Goal: Task Accomplishment & Management: Complete application form

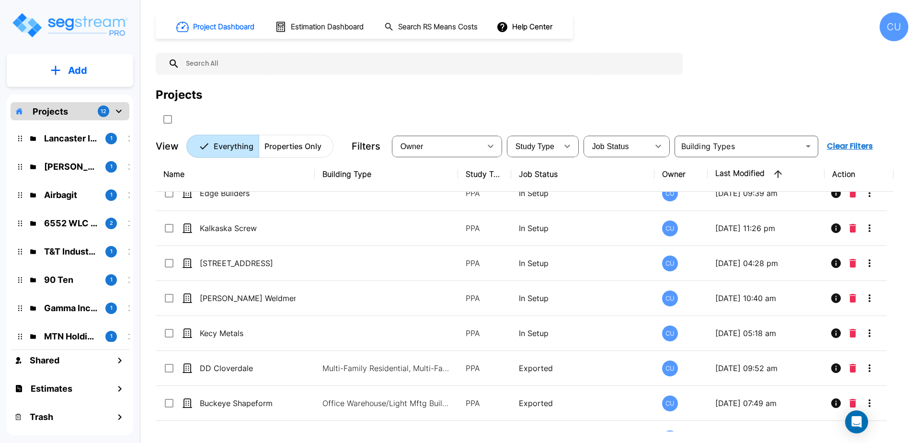
scroll to position [388, 0]
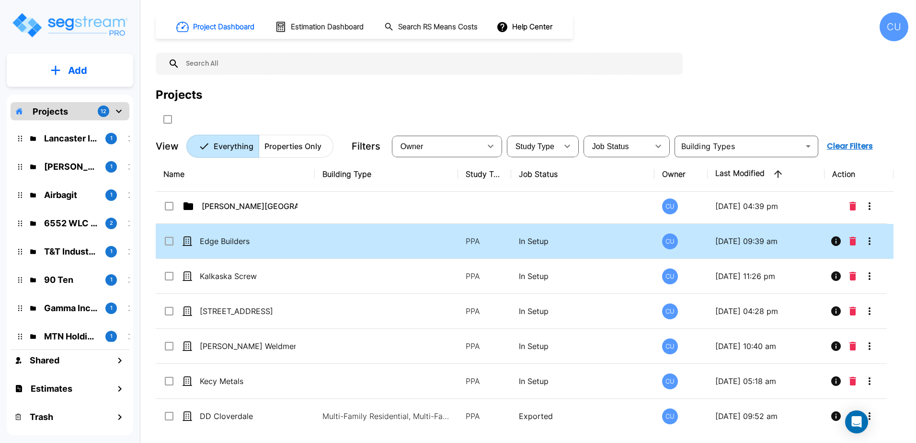
click at [168, 237] on input "select row Edge Builders" at bounding box center [168, 239] width 10 height 8
click at [167, 240] on input "select row Edge Builders" at bounding box center [168, 239] width 10 height 8
click at [193, 241] on div "Edge Builders" at bounding box center [235, 240] width 144 height 11
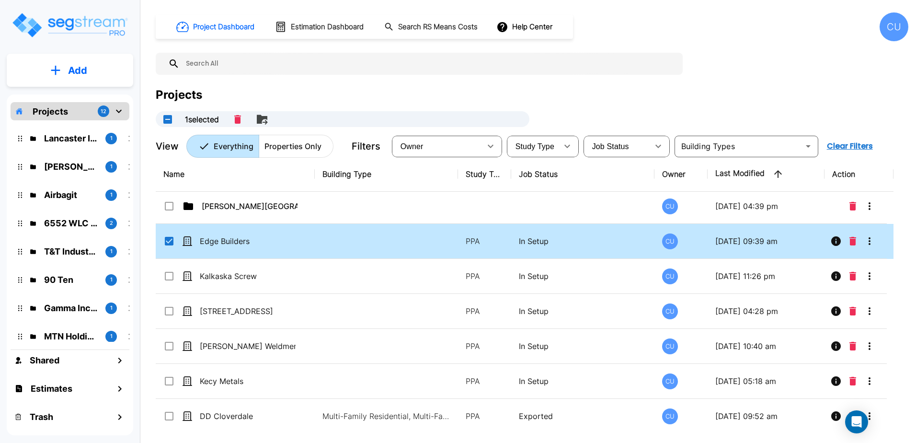
checkbox input "false"
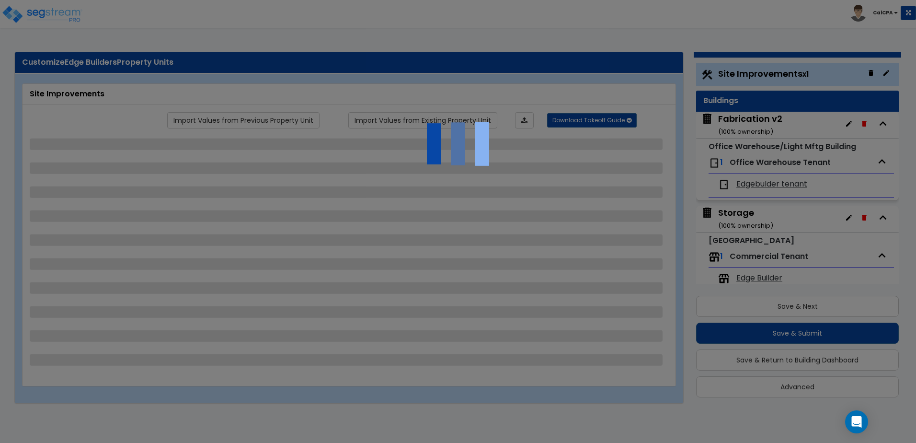
select select "2"
select select "1"
select select "2"
select select "1"
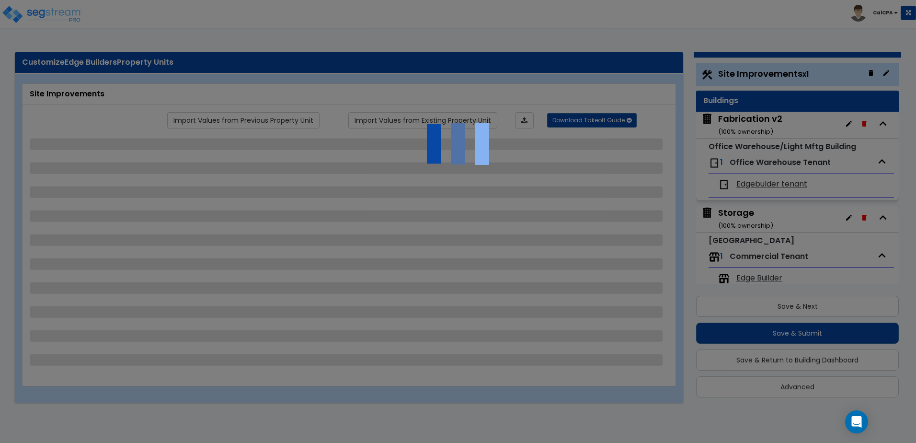
select select "9"
select select "2"
select select "3"
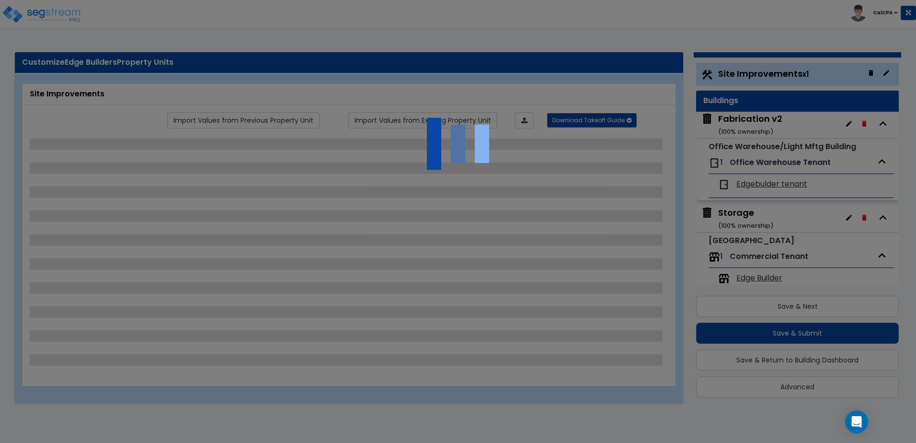
select select "3"
select select "2"
select select "1"
select select "3"
select select "2"
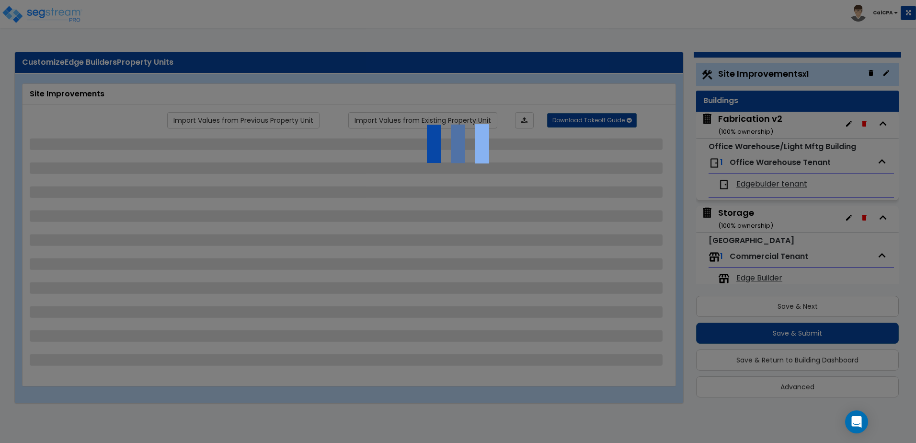
select select "2"
select select "1"
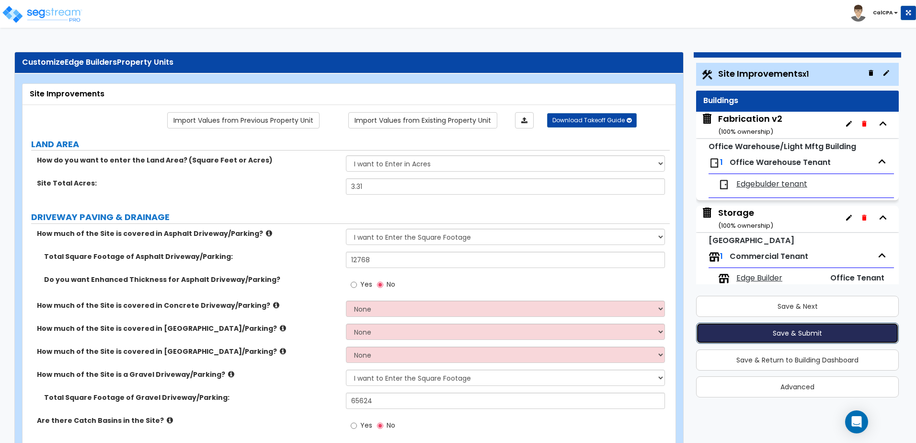
click at [807, 334] on button "Save & Submit" at bounding box center [797, 332] width 203 height 21
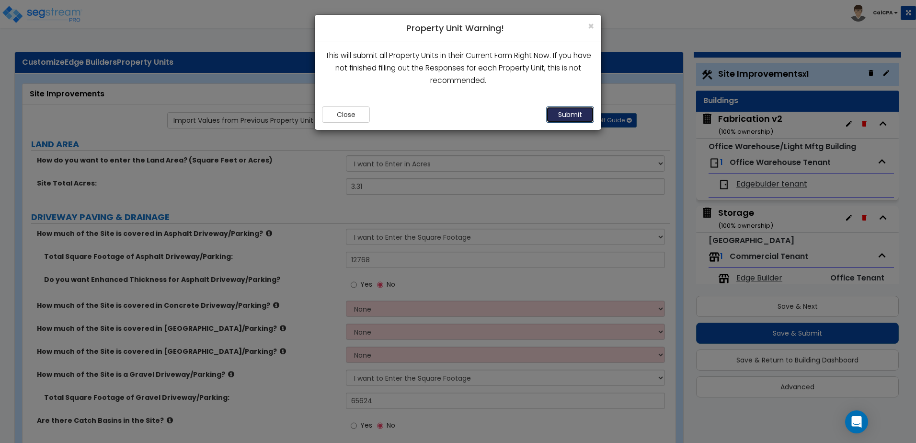
click at [567, 116] on button "Submit" at bounding box center [570, 114] width 48 height 16
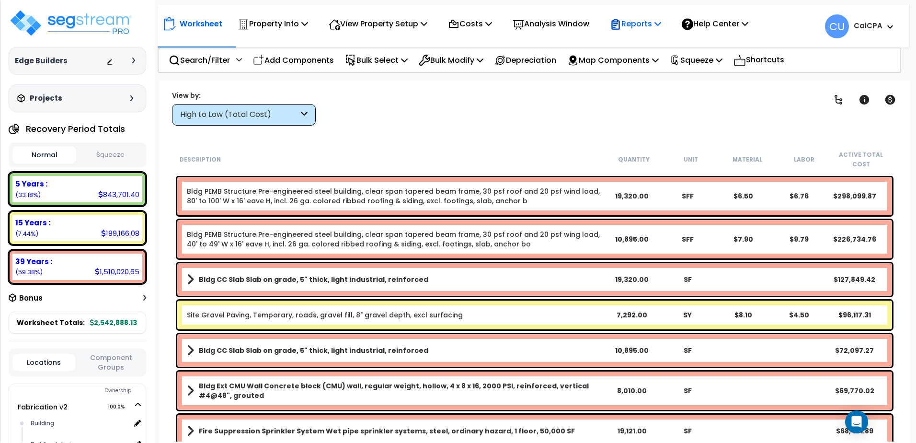
click at [655, 23] on p "Reports" at bounding box center [635, 23] width 51 height 13
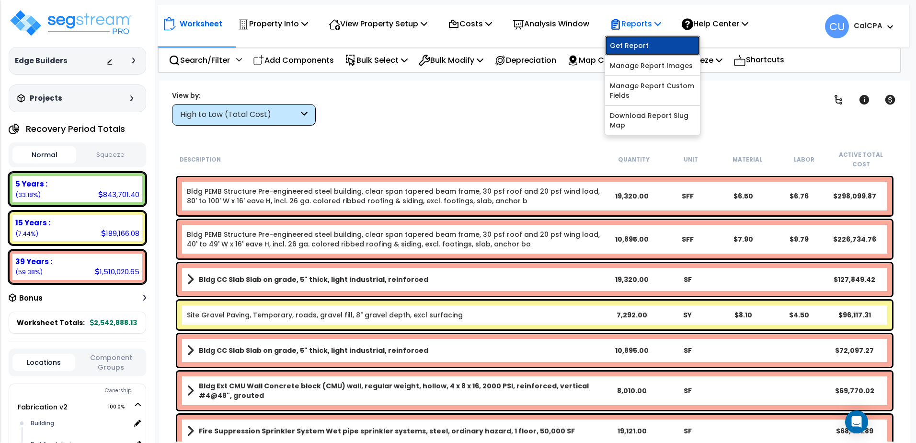
click at [644, 47] on link "Get Report" at bounding box center [652, 45] width 95 height 19
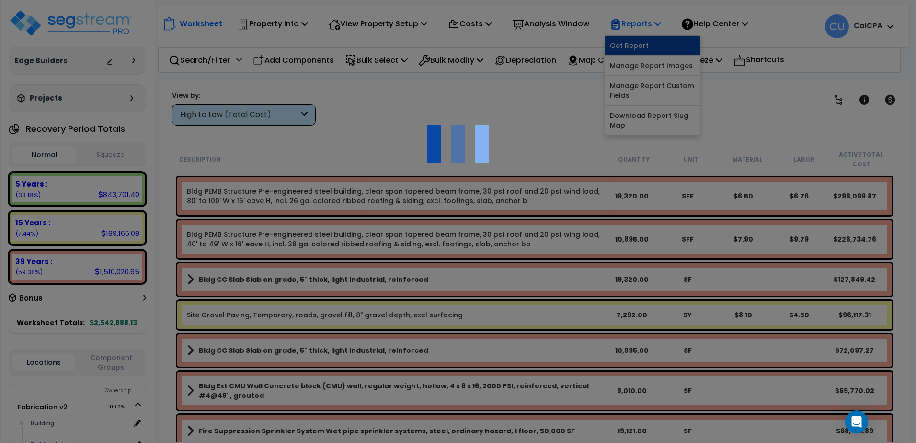
click at [644, 47] on div at bounding box center [458, 221] width 916 height 443
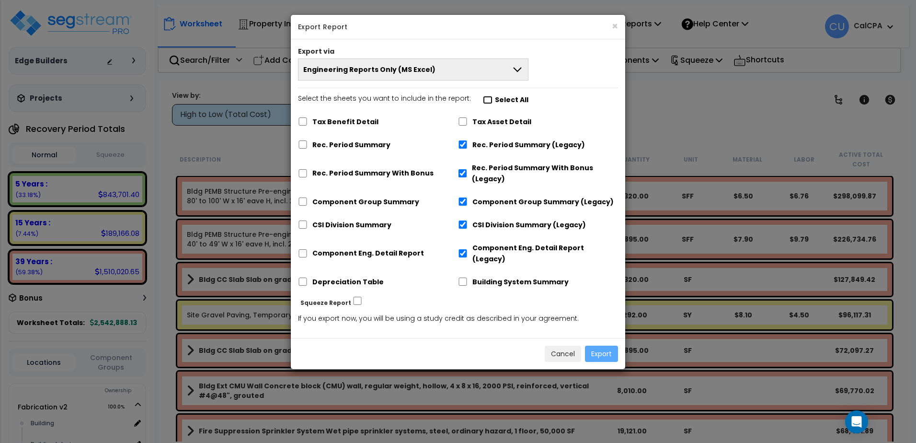
click at [483, 101] on input "Select the sheets you want to include in the report: Select All" at bounding box center [488, 100] width 10 height 8
checkbox input "true"
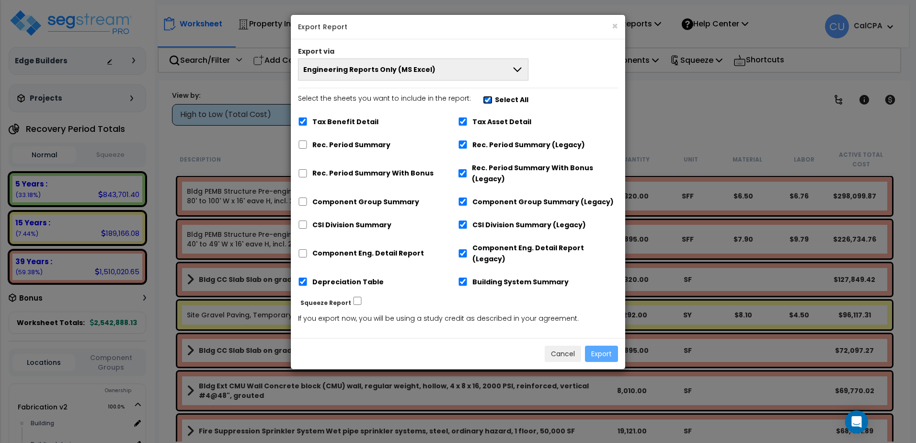
checkbox input "true"
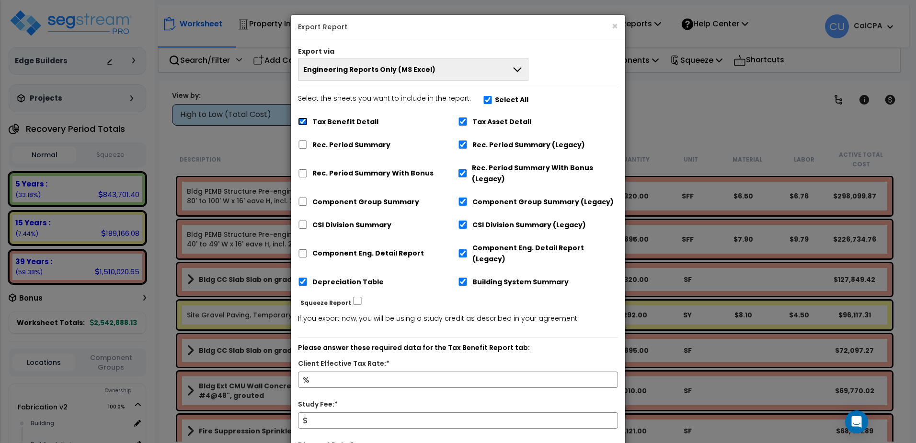
click at [301, 122] on input "Tax Benefit Detail" at bounding box center [303, 121] width 10 height 8
checkbox input "false"
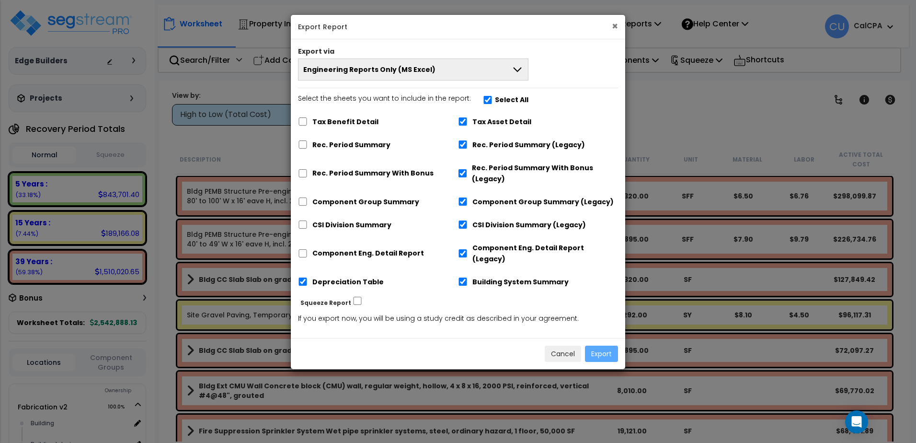
click at [615, 29] on button "×" at bounding box center [615, 26] width 6 height 10
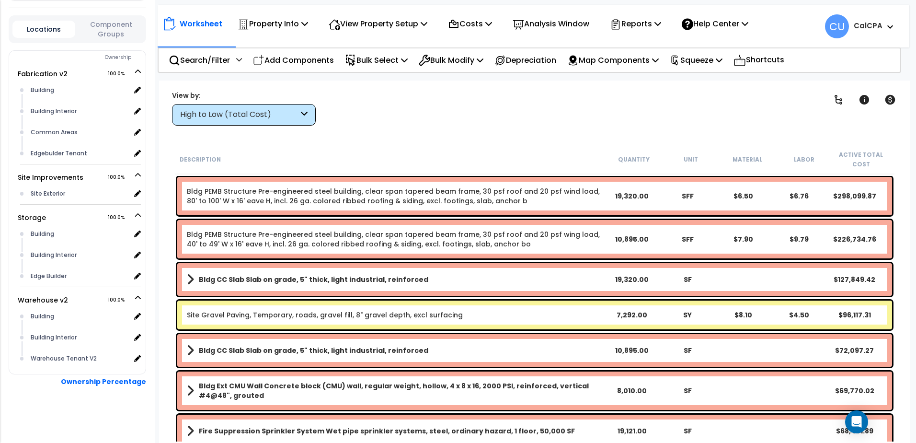
click at [306, 115] on icon at bounding box center [304, 114] width 7 height 11
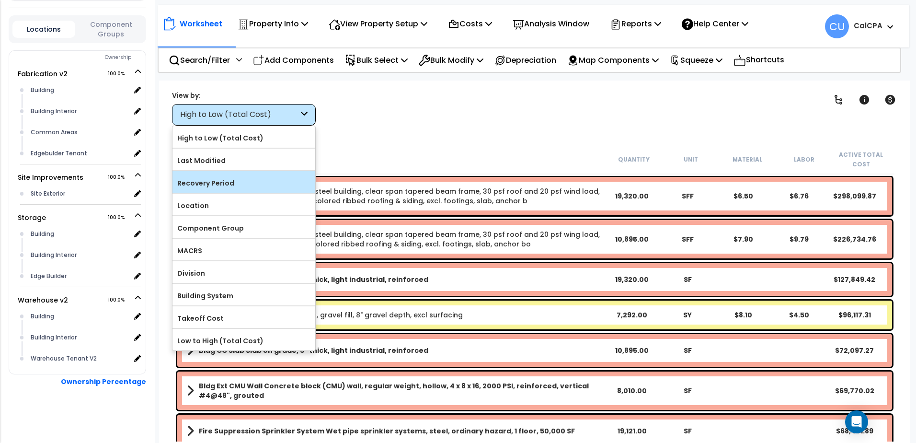
click at [250, 184] on label "Recovery Period" at bounding box center [243, 183] width 143 height 14
click at [0, 0] on input "Recovery Period" at bounding box center [0, 0] width 0 height 0
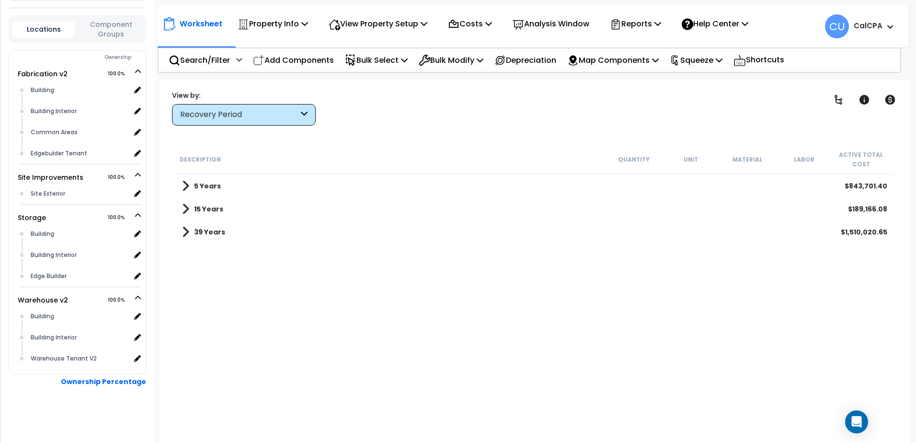
click at [184, 185] on span at bounding box center [185, 185] width 7 height 13
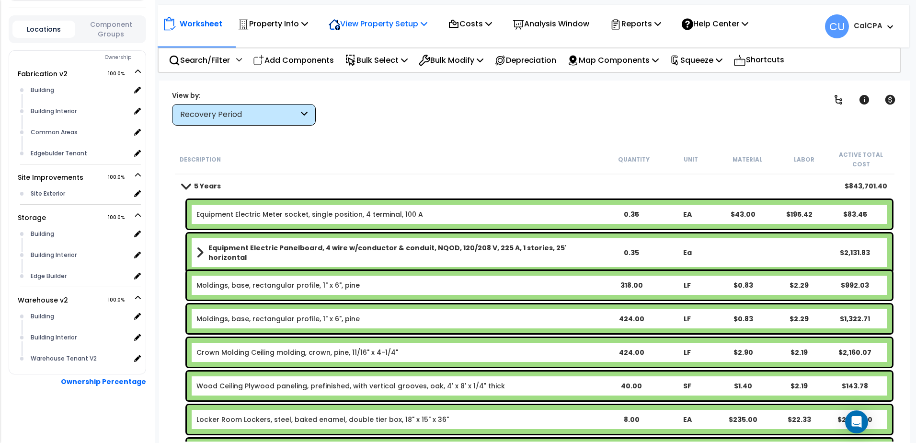
click at [308, 24] on icon at bounding box center [304, 24] width 7 height 8
click at [427, 24] on icon at bounding box center [424, 24] width 7 height 8
click at [492, 19] on p "Costs" at bounding box center [470, 23] width 44 height 13
click at [492, 21] on icon at bounding box center [488, 24] width 7 height 8
click at [302, 21] on p "Property Info" at bounding box center [273, 23] width 70 height 13
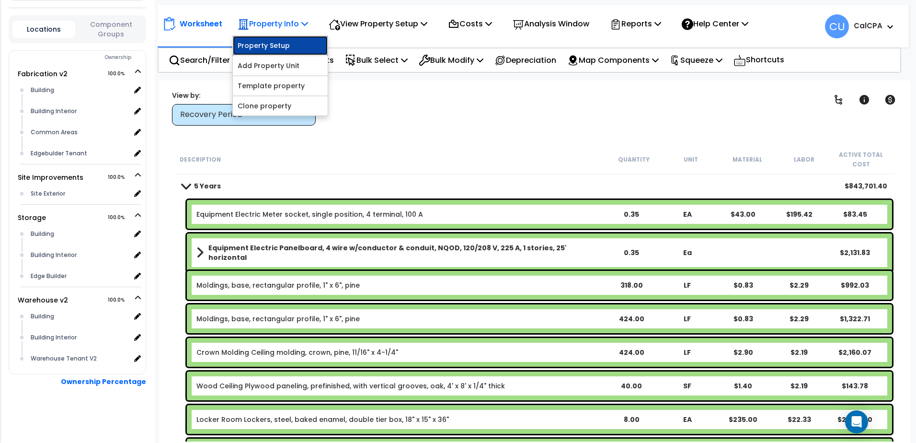
click at [271, 43] on link "Property Setup" at bounding box center [280, 45] width 95 height 19
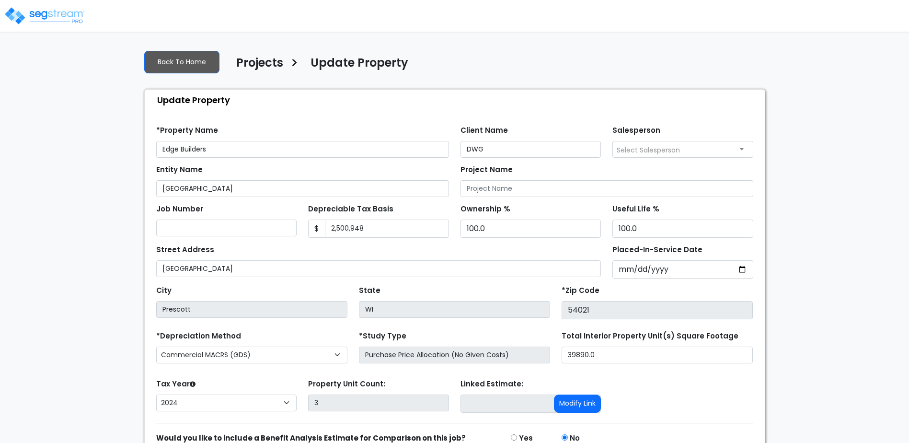
select select "2024"
click at [353, 227] on input "2,500,948" at bounding box center [387, 228] width 124 height 18
drag, startPoint x: 386, startPoint y: 231, endPoint x: 290, endPoint y: 237, distance: 96.0
click at [290, 237] on div "Job Number Depreciable Tax Basis $ 2,500,948 Ownership %" at bounding box center [454, 217] width 609 height 41
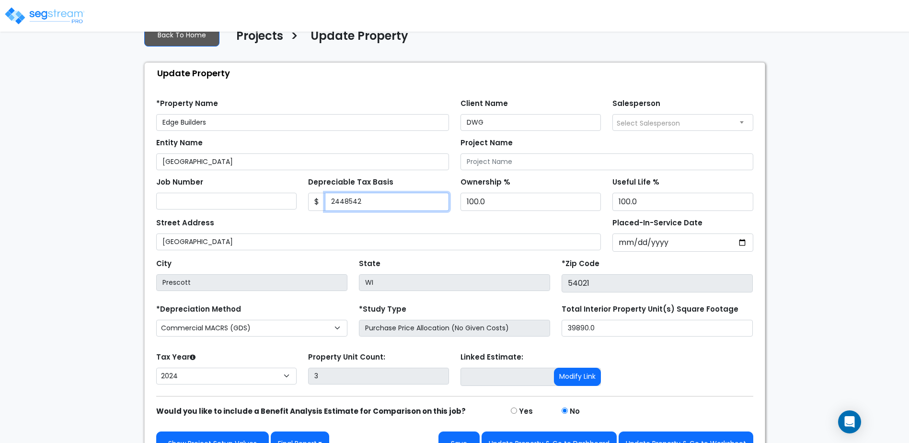
scroll to position [48, 0]
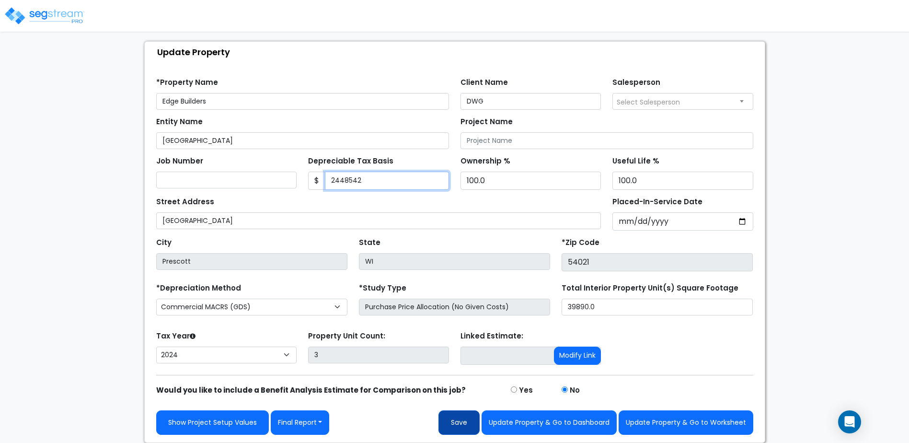
type input "2448542"
click at [463, 425] on button "Save" at bounding box center [458, 422] width 41 height 24
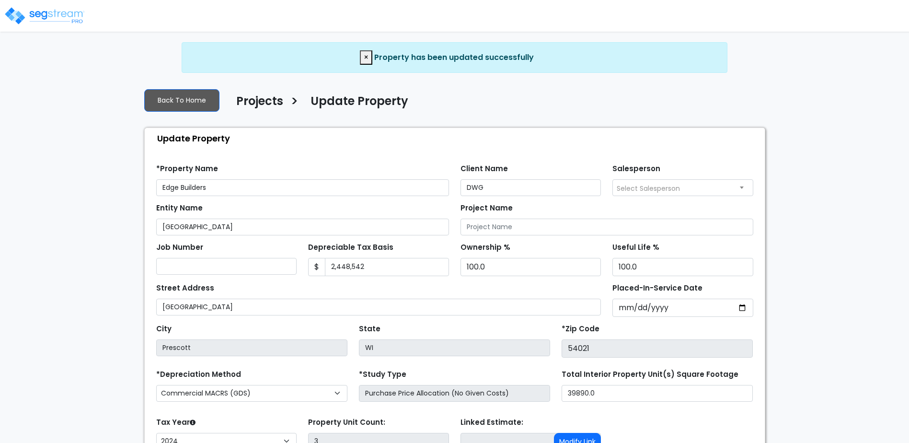
select select "2024"
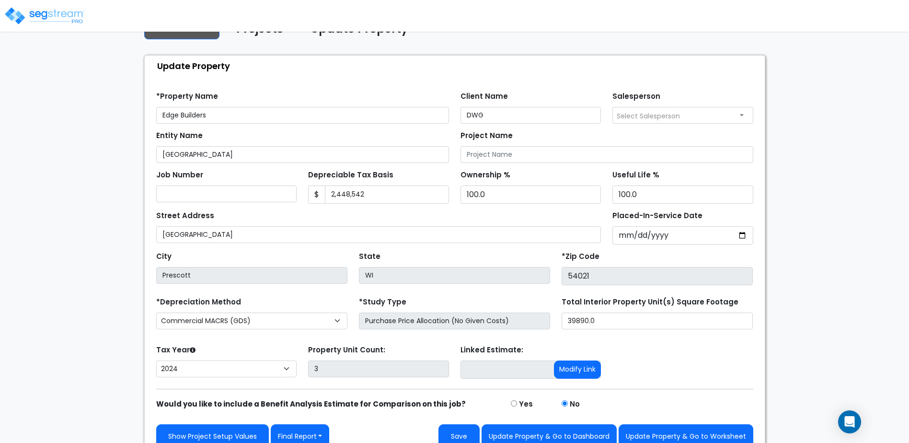
scroll to position [86, 0]
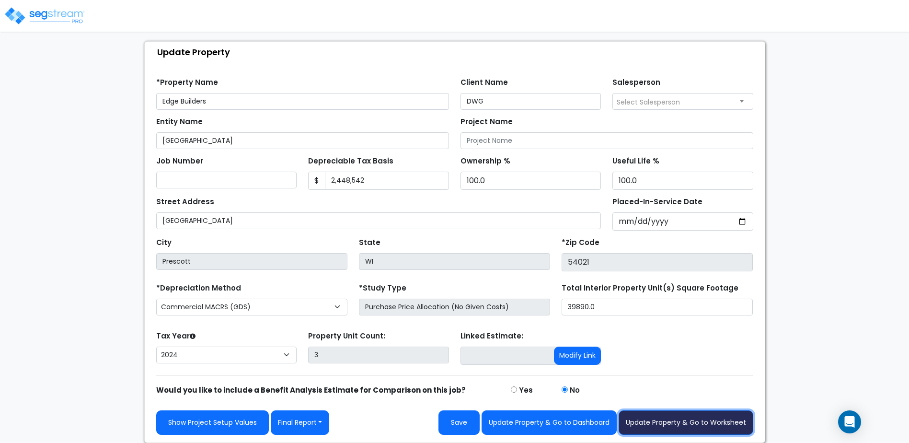
click at [666, 424] on button "Update Property & Go to Worksheet" at bounding box center [686, 422] width 135 height 24
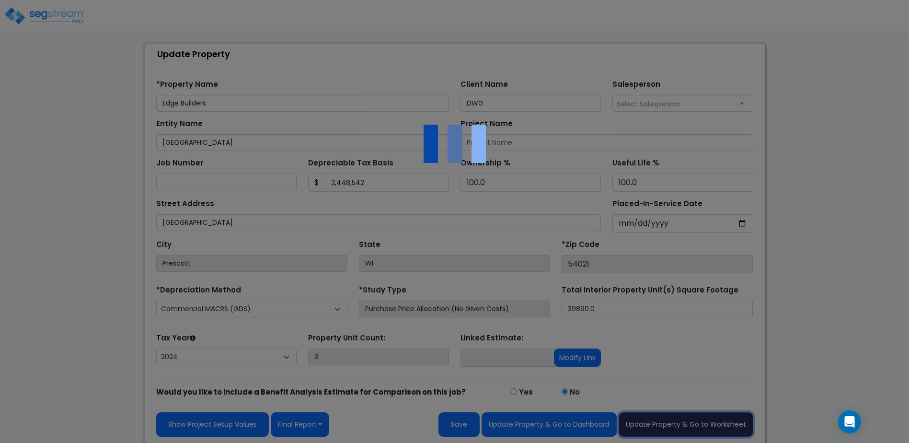
scroll to position [47, 0]
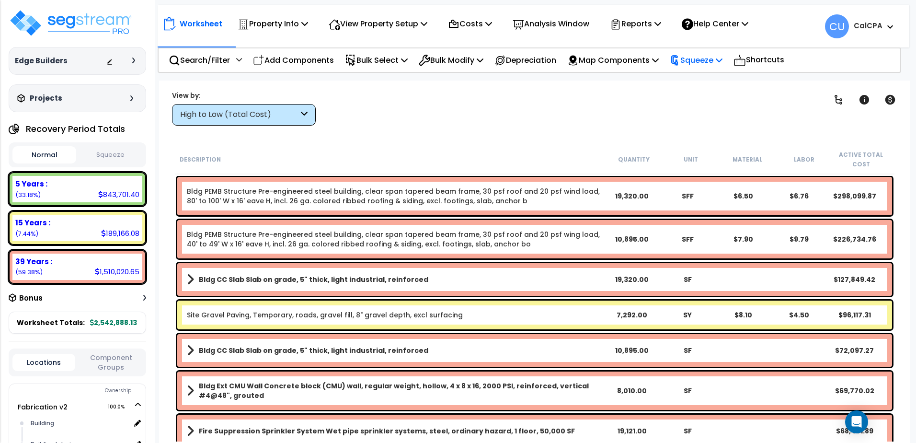
click at [714, 61] on p "Squeeze" at bounding box center [696, 60] width 53 height 13
click at [700, 80] on link "Squeeze" at bounding box center [712, 81] width 95 height 19
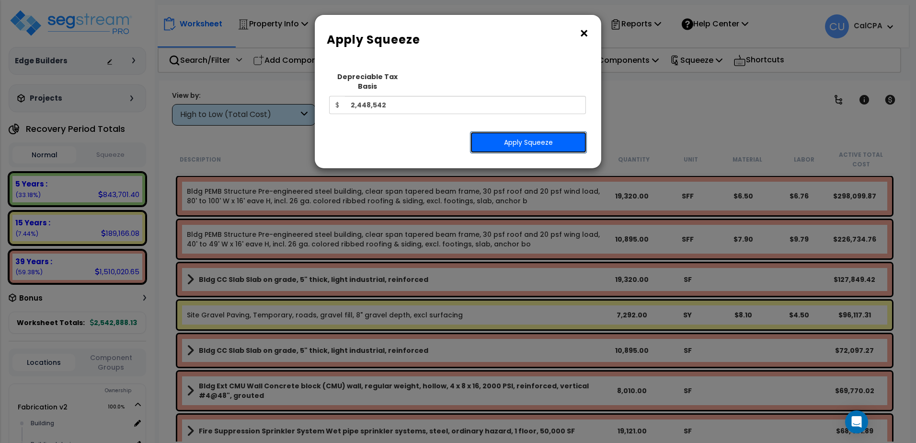
click at [520, 131] on button "Apply Squeeze" at bounding box center [528, 142] width 117 height 22
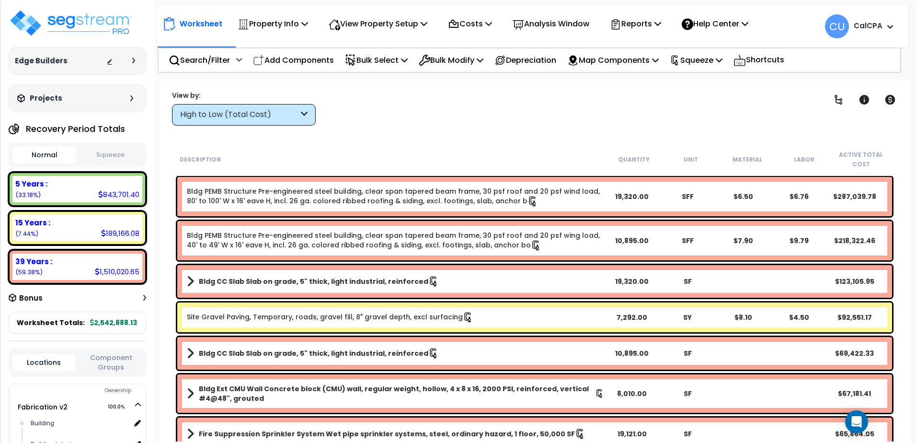
click at [122, 154] on button "Squeeze" at bounding box center [111, 155] width 64 height 17
click at [279, 62] on p "Add Components" at bounding box center [293, 60] width 81 height 13
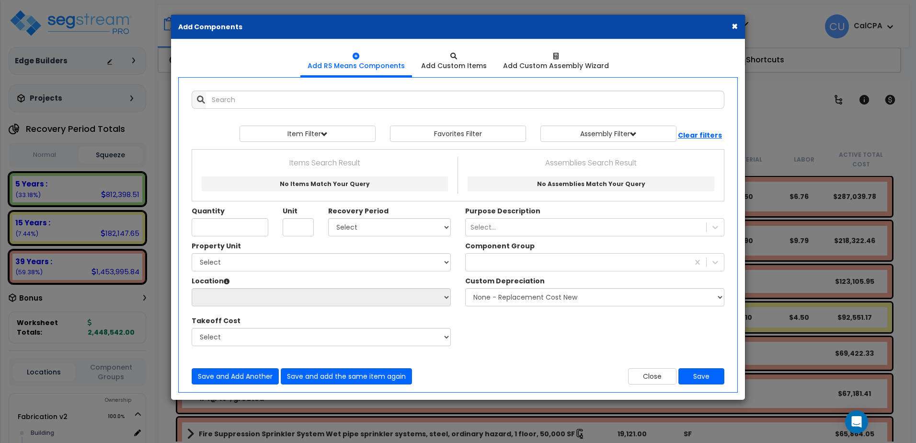
click at [738, 27] on div "× Add Components" at bounding box center [458, 27] width 574 height 24
click at [734, 27] on button "×" at bounding box center [735, 26] width 6 height 10
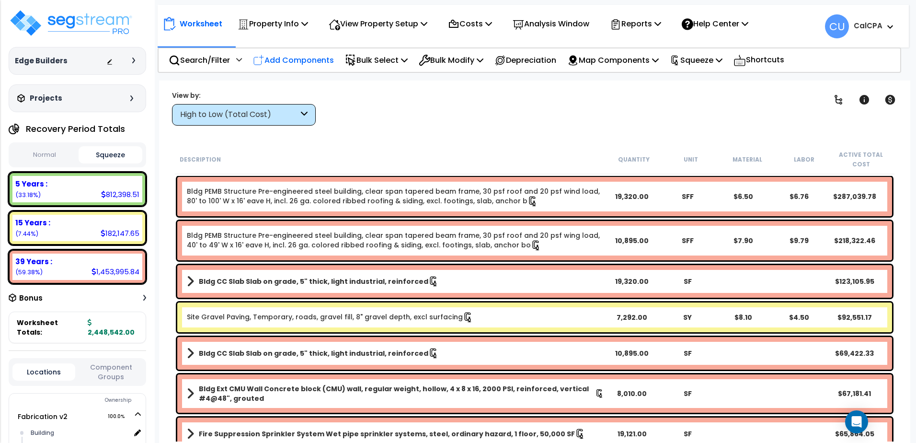
click at [296, 59] on p "Add Components" at bounding box center [293, 60] width 81 height 13
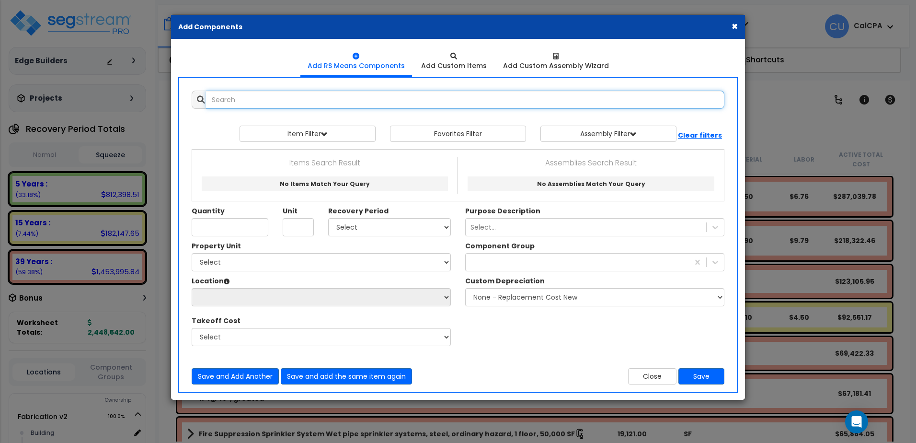
click at [280, 99] on input "text" at bounding box center [465, 100] width 518 height 18
click at [236, 99] on input "text" at bounding box center [465, 100] width 518 height 18
type input "wall framing machine"
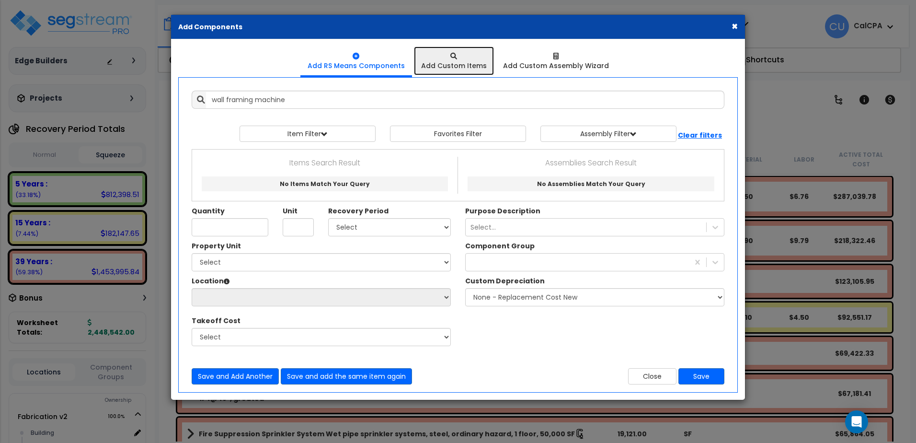
click at [449, 69] on div "Add Custom Items" at bounding box center [454, 66] width 66 height 10
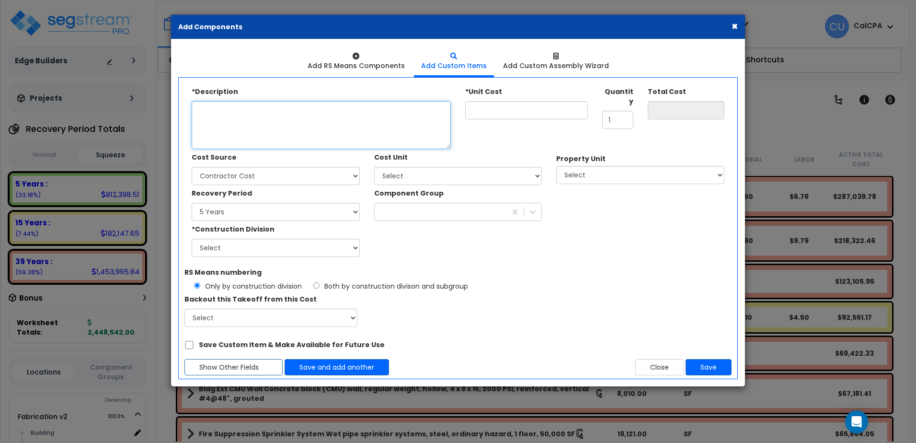
click at [327, 111] on textarea "*Description" at bounding box center [321, 125] width 259 height 48
type textarea "Panels Plus (Wall Framing Machine"
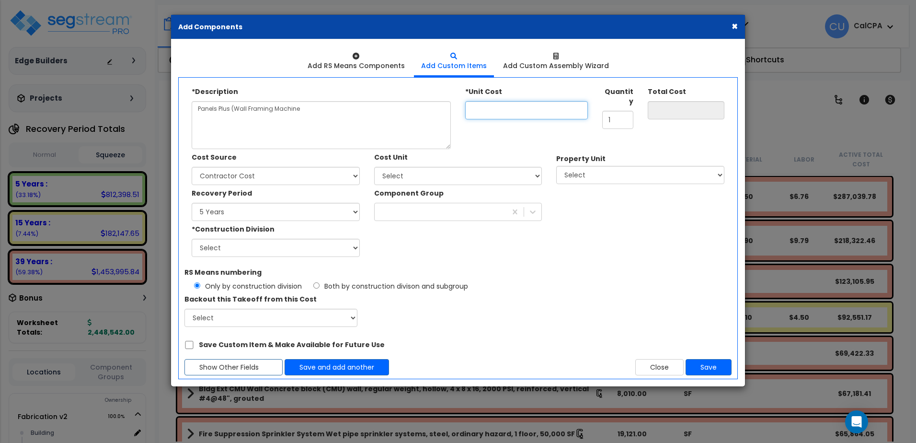
click at [484, 110] on input "*Unit Cost" at bounding box center [526, 110] width 123 height 18
type input "59"
type input "59.00"
type input "590"
type input "590.00"
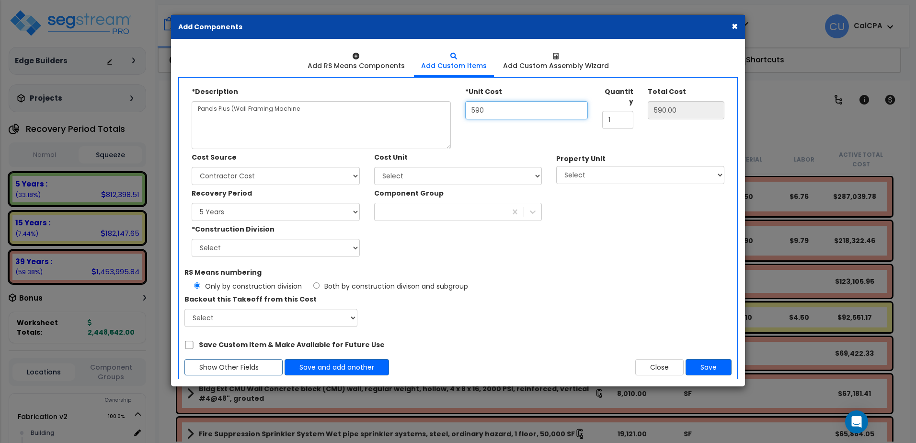
type input "5,900"
type input "5,900.00"
type input "59,000"
type input "59,000.00"
type input "59,000"
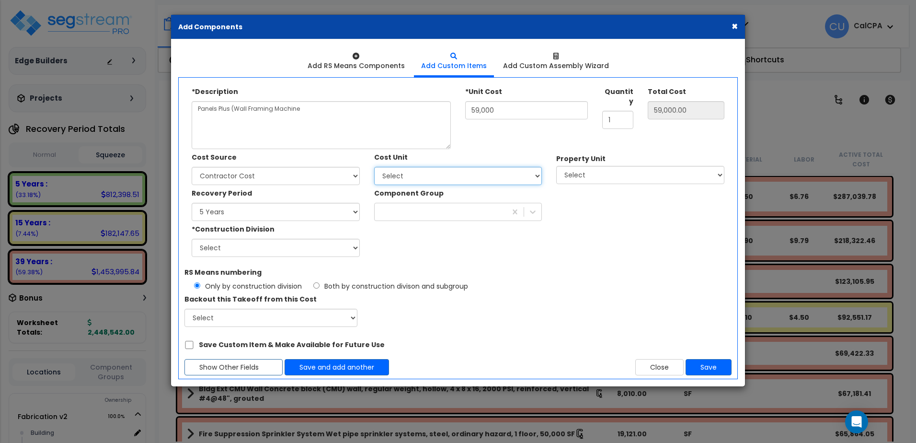
click at [537, 178] on select "Select Add Additional Cost Unit" at bounding box center [458, 176] width 168 height 18
click at [374, 167] on select "Select Add Additional Cost Unit" at bounding box center [458, 176] width 168 height 18
click at [592, 179] on select "Select Fabrication v2 Site Improvements Storage Warehouse v2" at bounding box center [640, 175] width 168 height 18
select select "163472"
click at [556, 166] on select "Select Fabrication v2 Site Improvements Storage Warehouse v2" at bounding box center [640, 175] width 168 height 18
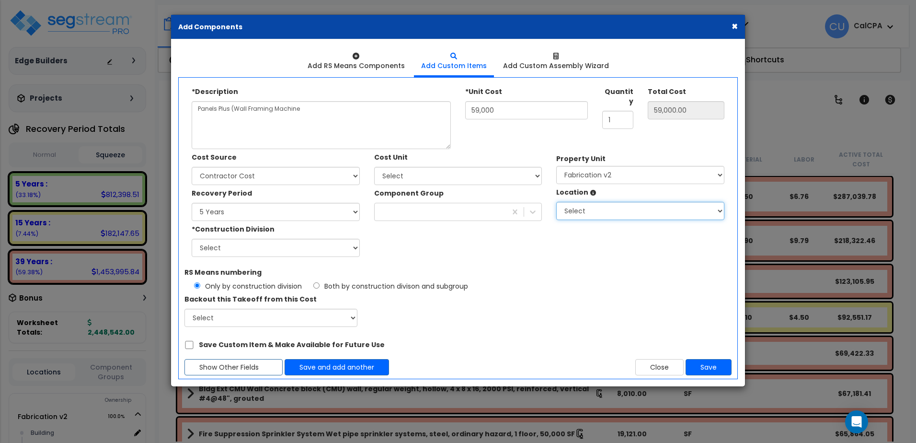
click at [577, 215] on select "Select Building Building Interior Common Areas Edgebulder Tenant Add Additional…" at bounding box center [640, 211] width 168 height 18
select select "461"
click at [556, 202] on select "Select Building Building Interior Common Areas Edgebulder Tenant Add Additional…" at bounding box center [640, 211] width 168 height 18
click at [352, 248] on select "Select 1. General Requirements 2. Existing Conditions 3. Concrete 4. Masonry 5.…" at bounding box center [276, 248] width 168 height 18
click at [419, 252] on div "Recovery Period 5 Years 7 Years 15 Years 39 Years Component Group *Construction…" at bounding box center [366, 221] width 365 height 72
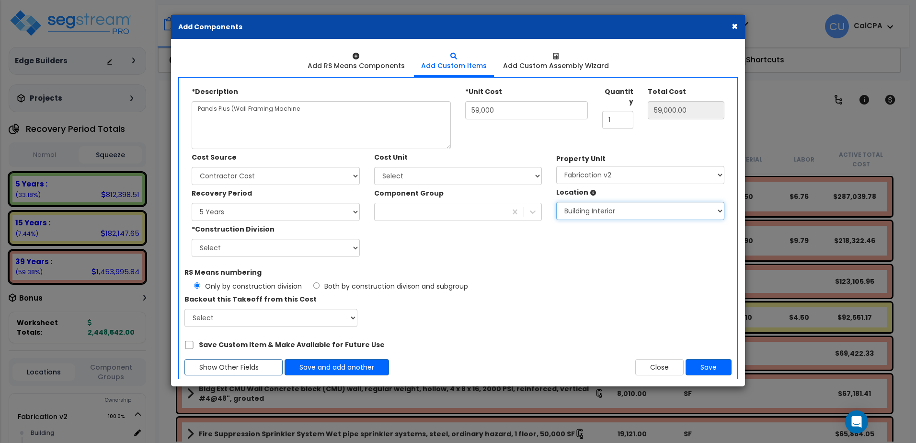
click at [716, 211] on select "Select Building Building Interior Common Areas Edgebulder Tenant Add Additional…" at bounding box center [640, 211] width 168 height 18
click at [368, 367] on button "Save and add another" at bounding box center [337, 367] width 104 height 16
type input "59000"
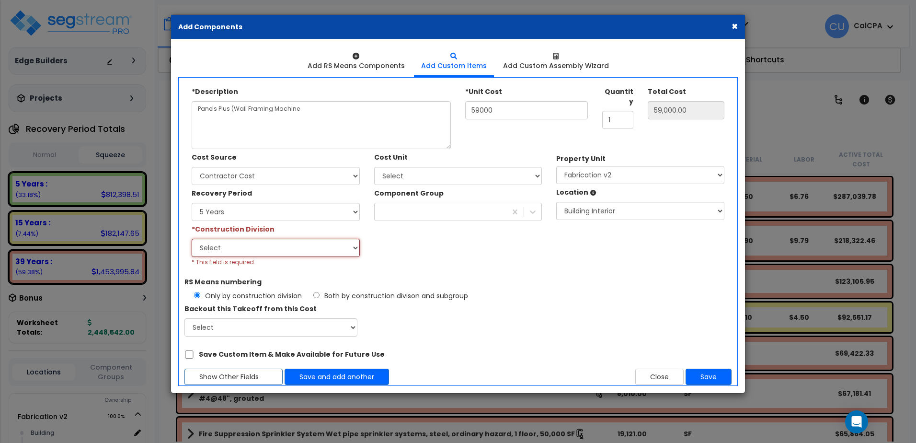
click at [349, 246] on select "Select 1. General Requirements 2. Existing Conditions 3. Concrete 4. Masonry 5.…" at bounding box center [276, 248] width 168 height 18
select select "11"
click at [192, 239] on select "Select 1. General Requirements 2. Existing Conditions 3. Concrete 4. Masonry 5.…" at bounding box center [276, 248] width 168 height 18
click at [475, 272] on div "*Description Panels Plus (Wall Framing Machine *Unit Cost 59000 1 MVS" at bounding box center [457, 178] width 547 height 190
click at [353, 377] on button "Save and add another" at bounding box center [337, 376] width 104 height 16
